Goal: Information Seeking & Learning: Learn about a topic

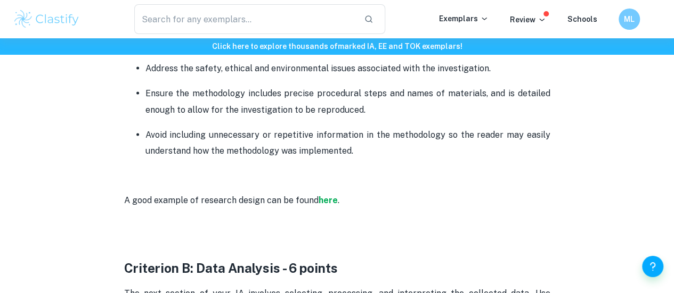
scroll to position [960, 0]
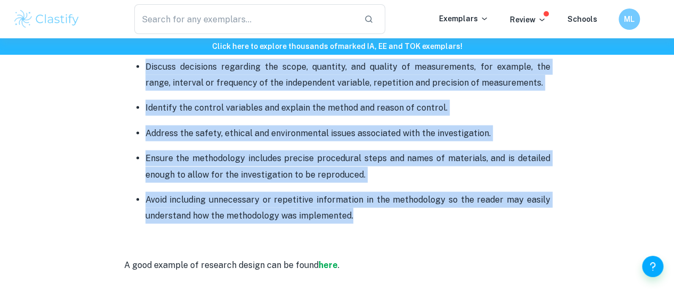
drag, startPoint x: 146, startPoint y: 129, endPoint x: 352, endPoint y: 227, distance: 228.9
click at [352, 224] on ul "The research question must state the dependent and independent variables or two…" at bounding box center [337, 45] width 426 height 357
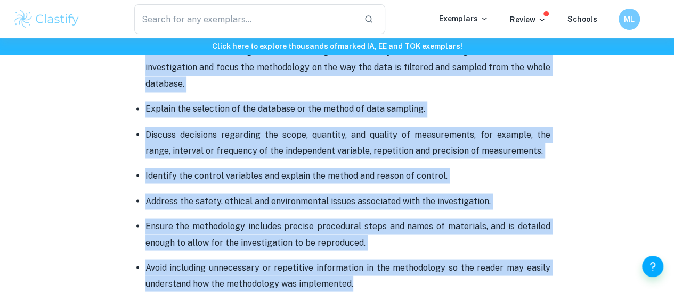
scroll to position [891, 0]
click at [352, 227] on p "Ensure the methodology includes precise procedural steps and names of materials…" at bounding box center [347, 235] width 405 height 32
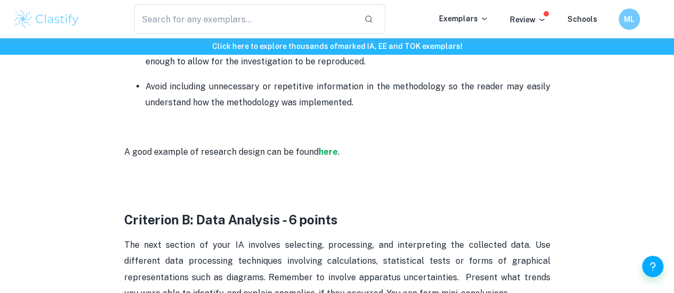
scroll to position [1073, 0]
click at [333, 157] on strong "here" at bounding box center [327, 151] width 19 height 10
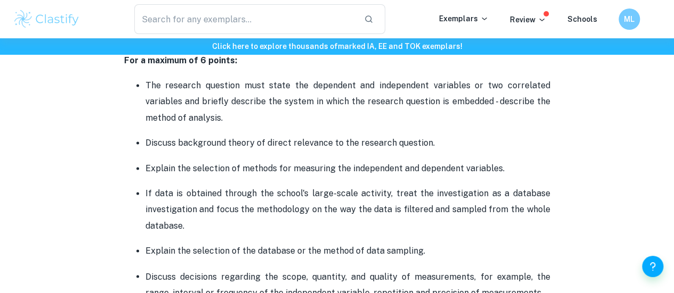
scroll to position [748, 0]
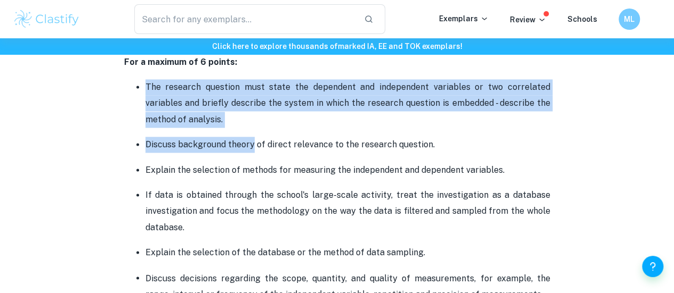
drag, startPoint x: 144, startPoint y: 87, endPoint x: 251, endPoint y: 144, distance: 122.0
click at [251, 144] on ul "The research question must state the dependent and independent variables or two…" at bounding box center [337, 257] width 426 height 357
click at [251, 144] on p "Discuss background theory of direct relevance to the research question." at bounding box center [347, 145] width 405 height 16
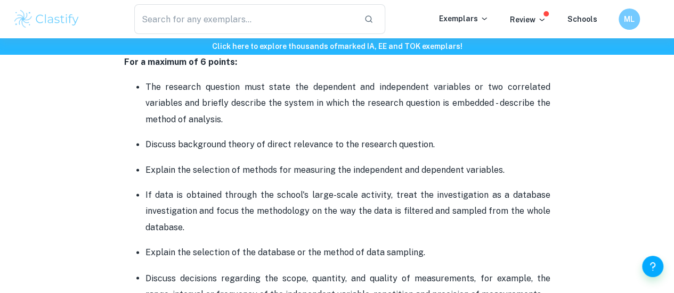
drag, startPoint x: 142, startPoint y: 147, endPoint x: 510, endPoint y: 179, distance: 369.3
click at [510, 179] on ul "The research question must state the dependent and independent variables or two…" at bounding box center [337, 257] width 426 height 357
copy ul "Discuss background theory of direct relevance to the research question. Explain…"
click at [437, 209] on p "If data is obtained through the school's large-scale activity, treat the invest…" at bounding box center [347, 211] width 405 height 48
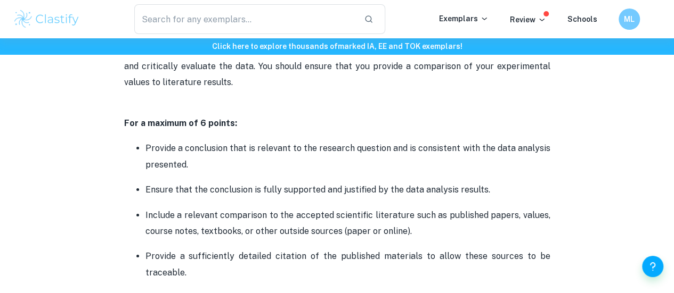
scroll to position [1728, 0]
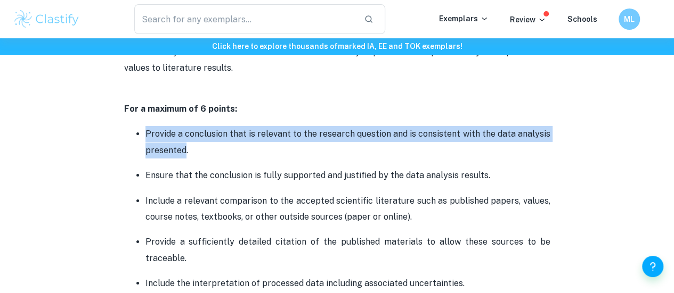
drag, startPoint x: 144, startPoint y: 139, endPoint x: 182, endPoint y: 154, distance: 40.6
click at [182, 154] on ul "Provide a conclusion that is relevant to the research question and is consisten…" at bounding box center [337, 209] width 426 height 166
click at [182, 154] on p "Provide a conclusion that is relevant to the research question and is consisten…" at bounding box center [347, 142] width 405 height 32
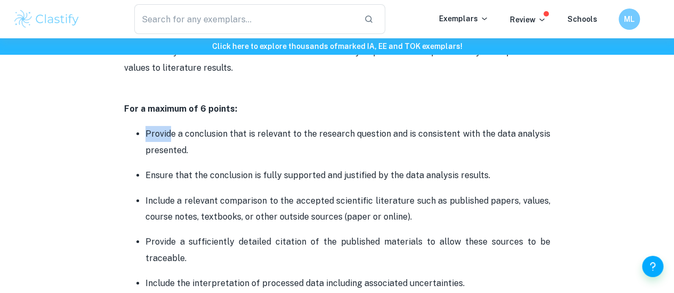
drag, startPoint x: 143, startPoint y: 139, endPoint x: 170, endPoint y: 147, distance: 29.0
click at [170, 147] on ul "Provide a conclusion that is relevant to the research question and is consisten…" at bounding box center [337, 209] width 426 height 166
click at [170, 147] on p "Provide a conclusion that is relevant to the research question and is consisten…" at bounding box center [347, 142] width 405 height 32
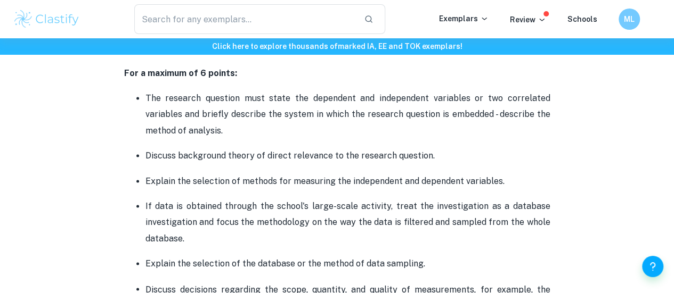
scroll to position [737, 0]
drag, startPoint x: 146, startPoint y: 101, endPoint x: 457, endPoint y: 162, distance: 316.8
click at [457, 162] on ul "The research question must state the dependent and independent variables or two…" at bounding box center [337, 267] width 426 height 357
copy ul "The research question must state the dependent and independent variables or two…"
click at [322, 135] on p "The research question must state the dependent and independent variables or two…" at bounding box center [347, 114] width 405 height 48
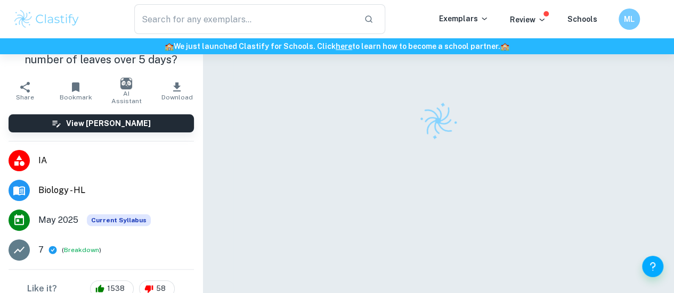
scroll to position [92, 0]
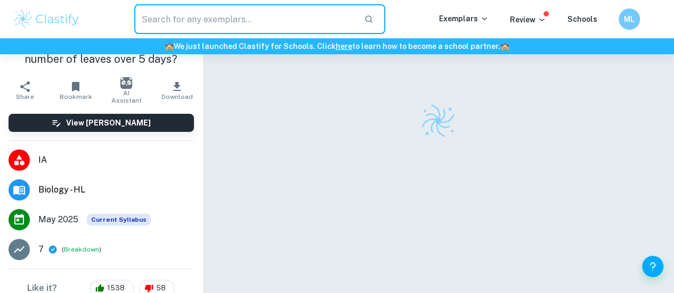
click at [219, 32] on input "text" at bounding box center [244, 19] width 221 height 30
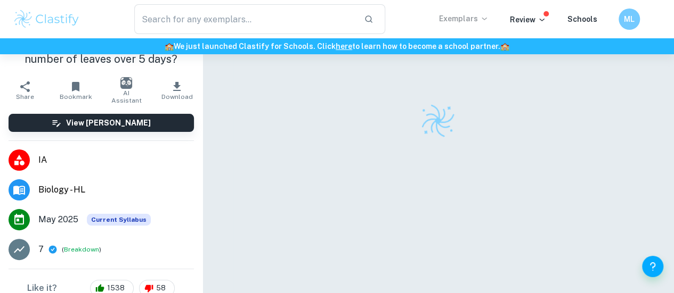
click at [479, 22] on p "Exemplars" at bounding box center [464, 19] width 50 height 12
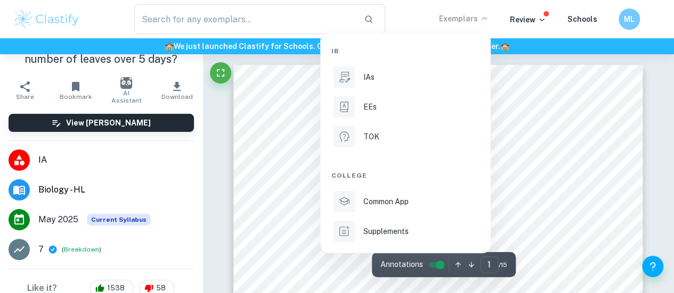
click at [604, 188] on div at bounding box center [337, 146] width 674 height 293
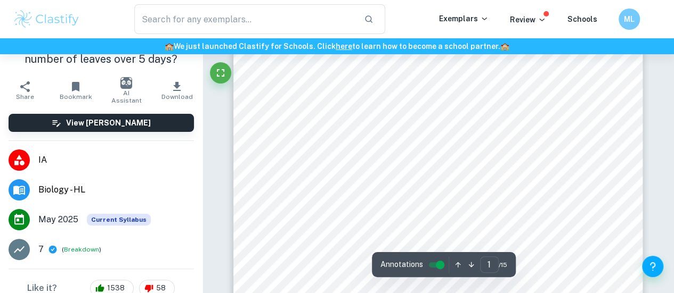
scroll to position [52, 0]
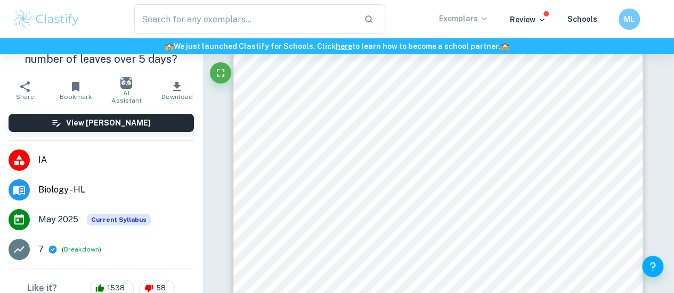
click at [478, 20] on p "Exemplars" at bounding box center [464, 19] width 50 height 12
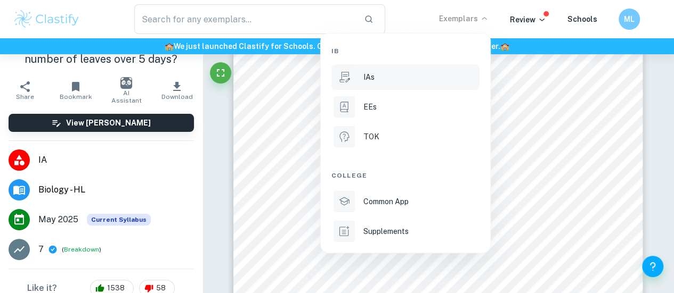
click at [434, 71] on li "IAs" at bounding box center [405, 77] width 148 height 26
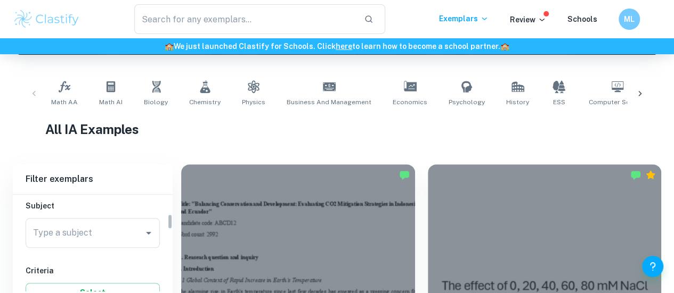
scroll to position [127, 0]
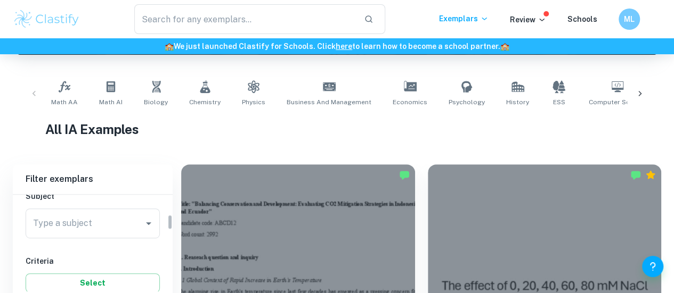
click at [117, 210] on div "Type a subject" at bounding box center [93, 224] width 134 height 30
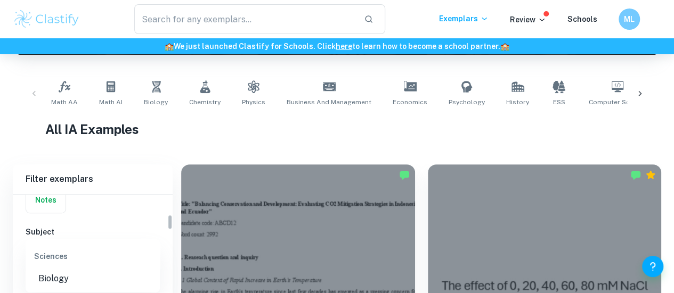
scroll to position [89, 0]
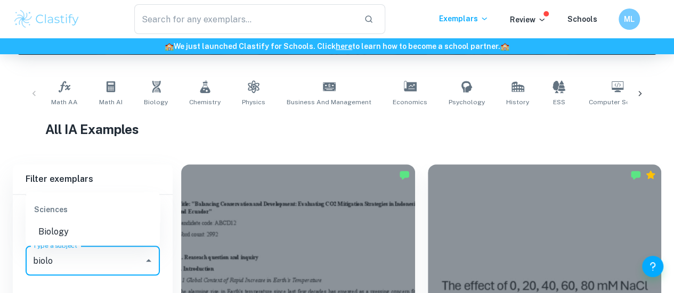
drag, startPoint x: 94, startPoint y: 232, endPoint x: 61, endPoint y: 231, distance: 33.5
click at [61, 231] on li "Biology" at bounding box center [93, 231] width 134 height 19
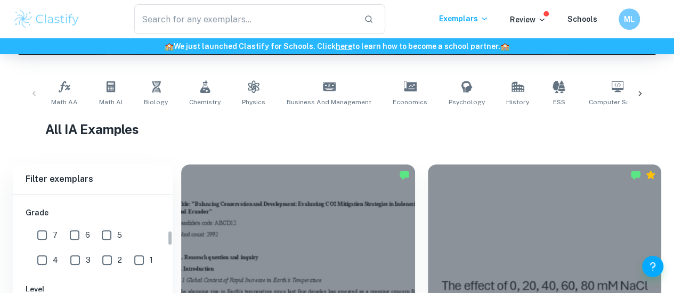
scroll to position [224, 0]
type input "Biology"
click at [47, 236] on input "7" at bounding box center [41, 236] width 21 height 21
checkbox input "true"
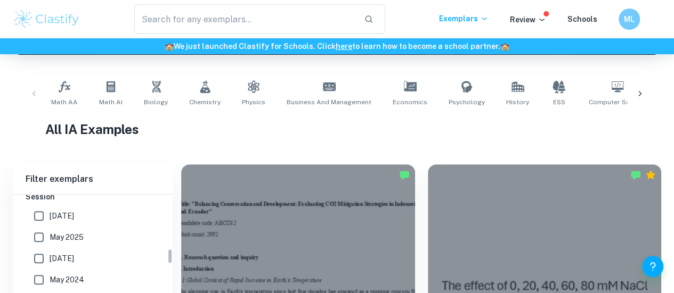
scroll to position [343, 0]
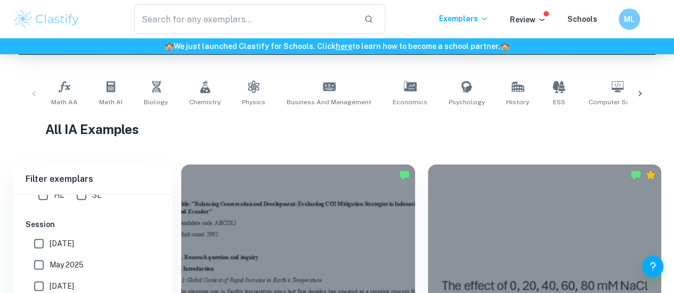
click at [70, 257] on label "May 2025" at bounding box center [89, 265] width 123 height 21
click at [50, 257] on input "May 2025" at bounding box center [38, 265] width 21 height 21
checkbox input "true"
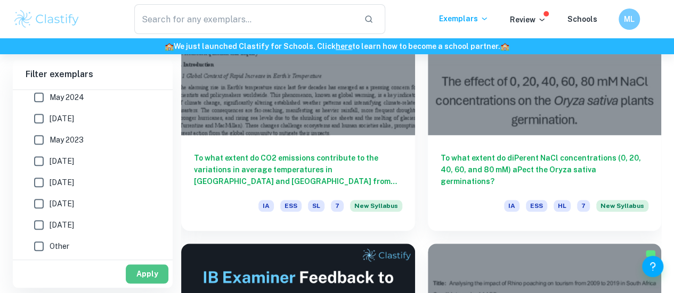
click at [136, 279] on button "Apply" at bounding box center [147, 274] width 43 height 19
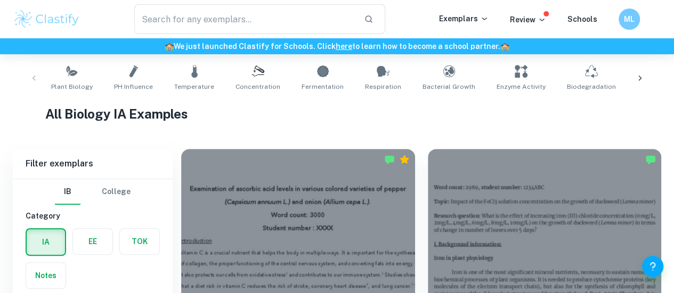
scroll to position [323, 0]
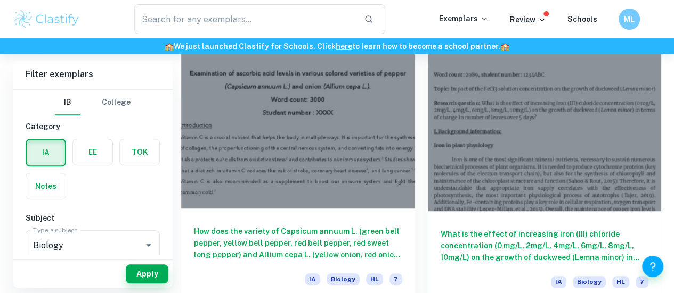
click at [298, 226] on h6 "How does the variety of Capsicum annuum L. (green bell pepper, yellow bell pepp…" at bounding box center [298, 243] width 208 height 35
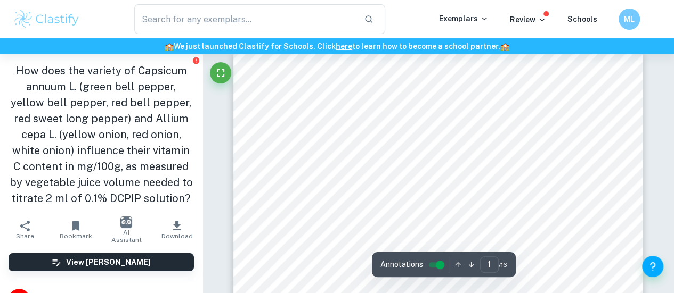
scroll to position [15, 0]
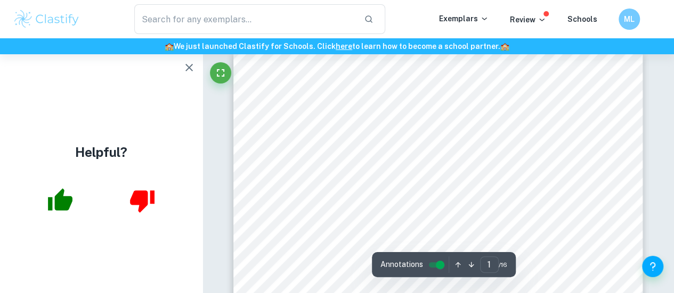
click at [188, 74] on button "button" at bounding box center [188, 67] width 21 height 21
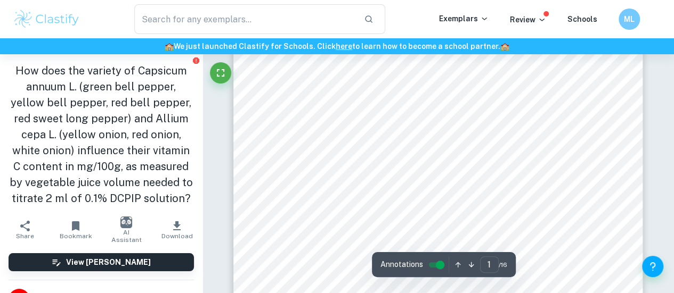
scroll to position [100, 0]
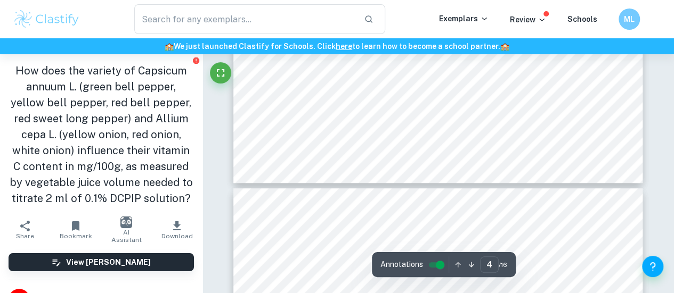
type input "5"
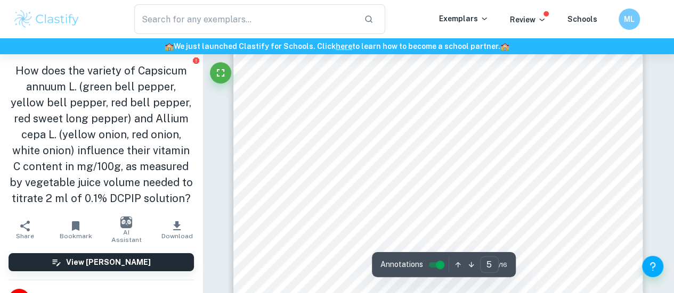
scroll to position [2487, 0]
click at [368, 147] on span "Different vegetables were processed and stored separately." at bounding box center [408, 149] width 201 height 7
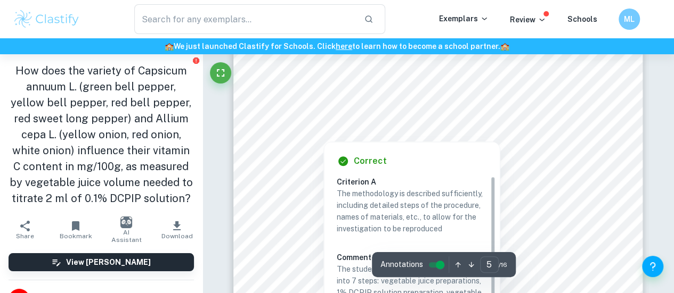
click at [331, 155] on div "Correct Criterion A The methodology is described sufficiently, including detail…" at bounding box center [412, 283] width 176 height 283
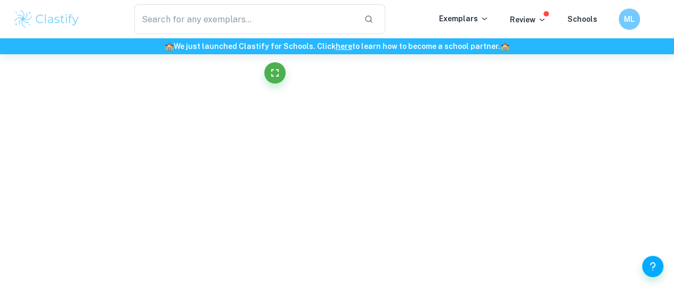
scroll to position [2190, 0]
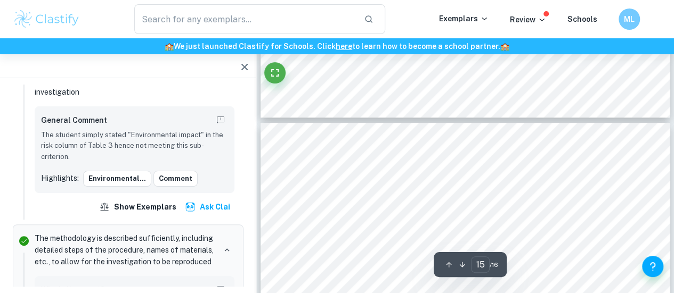
type input "14"
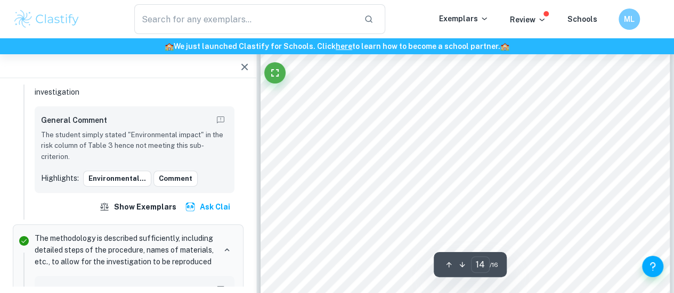
scroll to position [7815, 0]
click at [245, 61] on icon "button" at bounding box center [244, 67] width 13 height 13
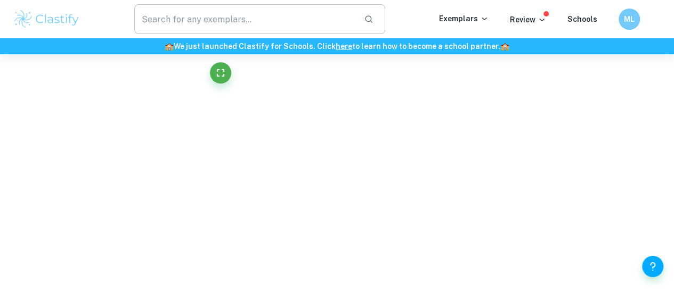
scroll to position [2605, 0]
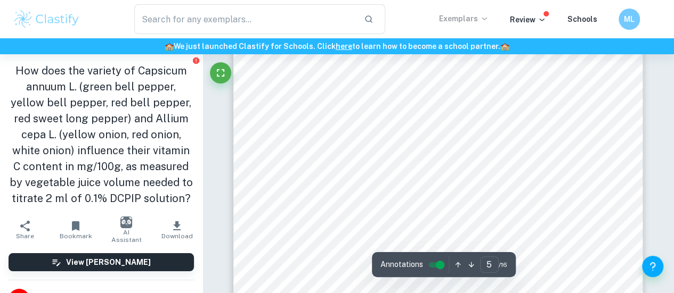
click at [463, 15] on p "Exemplars" at bounding box center [464, 19] width 50 height 12
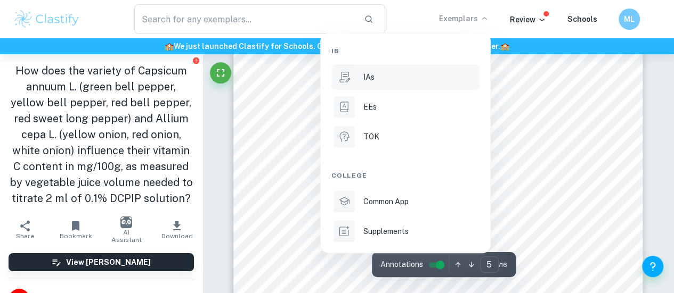
click at [378, 84] on li "IAs" at bounding box center [405, 77] width 148 height 26
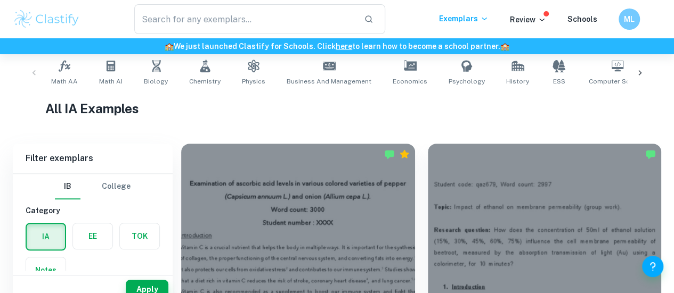
scroll to position [308, 0]
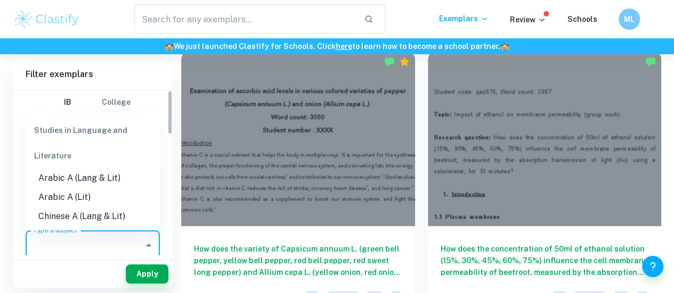
click at [87, 236] on input "Type a subject" at bounding box center [84, 245] width 109 height 20
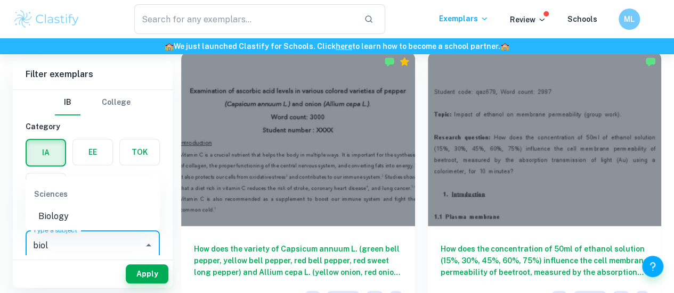
click at [110, 208] on li "Biology" at bounding box center [93, 216] width 134 height 19
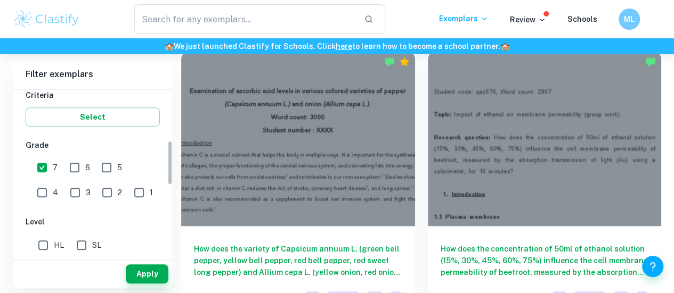
scroll to position [187, 0]
type input "Biology"
click at [135, 272] on button "Apply" at bounding box center [147, 274] width 43 height 19
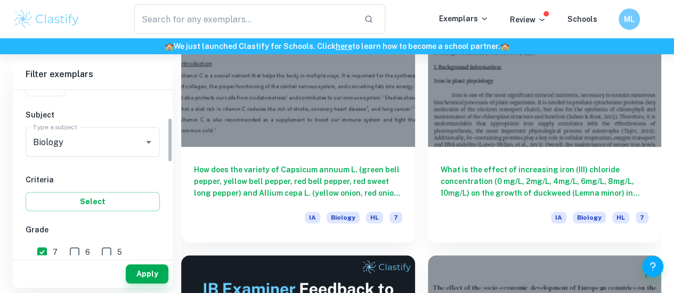
scroll to position [103, 0]
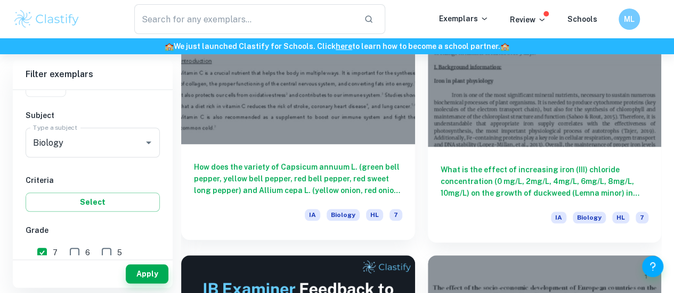
click at [250, 161] on h6 "How does the variety of Capsicum annuum L. (green bell pepper, yellow bell pepp…" at bounding box center [298, 178] width 208 height 35
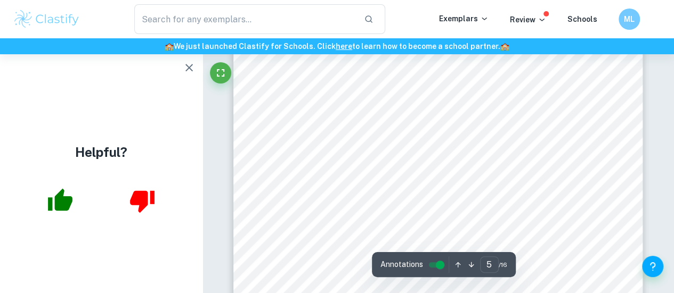
scroll to position [2655, 0]
type input "5"
